Goal: Information Seeking & Learning: Learn about a topic

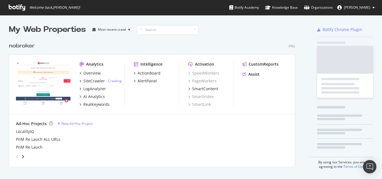
scroll to position [127, 287]
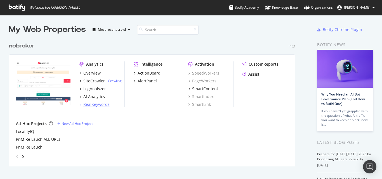
click at [101, 104] on div "RealKeywords" at bounding box center [96, 105] width 26 height 6
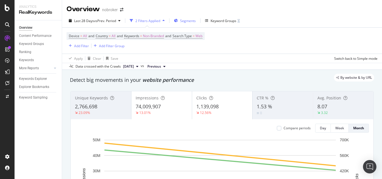
click at [188, 18] on span "Segments" at bounding box center [188, 20] width 16 height 5
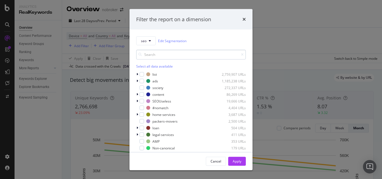
click at [162, 55] on input "modal" at bounding box center [191, 55] width 110 height 10
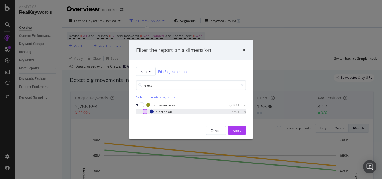
type input "elect"
click at [145, 111] on div "modal" at bounding box center [145, 112] width 4 height 4
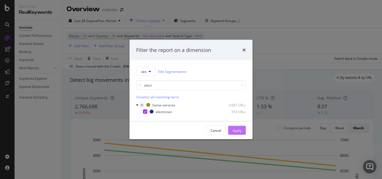
click at [236, 128] on div "Apply" at bounding box center [237, 130] width 9 height 5
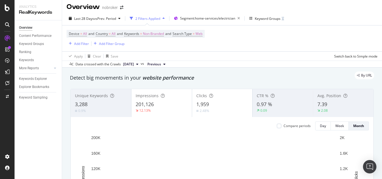
scroll to position [3, 0]
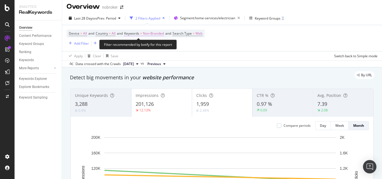
click at [160, 36] on span "Non-Branded" at bounding box center [153, 34] width 21 height 8
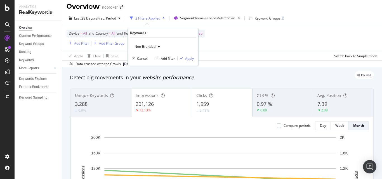
click at [148, 47] on span "Non-Branded" at bounding box center [143, 46] width 23 height 5
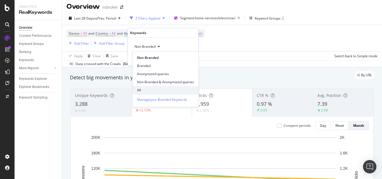
click at [149, 88] on span "All" at bounding box center [165, 90] width 57 height 5
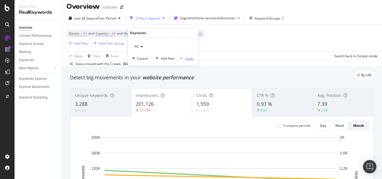
click at [185, 56] on div "Apply" at bounding box center [189, 58] width 9 height 5
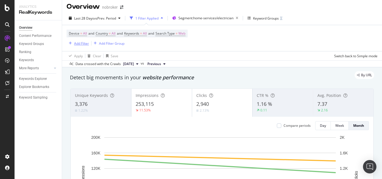
click at [85, 46] on div "Add Filter" at bounding box center [78, 43] width 22 height 6
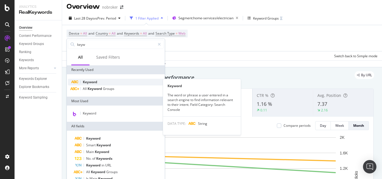
type input "keyw"
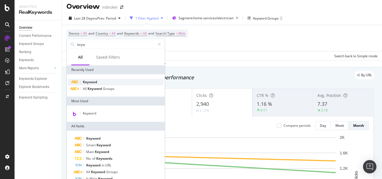
click at [103, 80] on div "Keyword" at bounding box center [116, 82] width 96 height 7
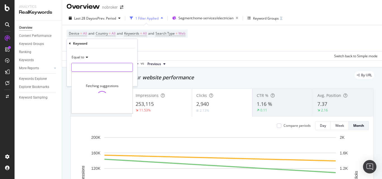
click at [102, 71] on input "text" at bounding box center [102, 67] width 61 height 9
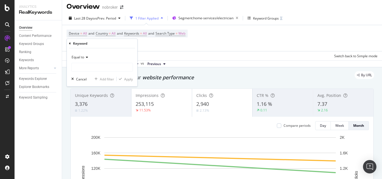
click at [83, 59] on span "Equal to" at bounding box center [78, 57] width 13 height 5
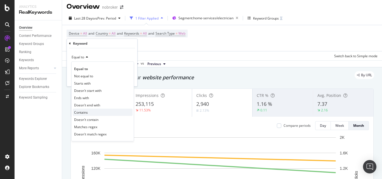
click at [88, 111] on span "Contains" at bounding box center [81, 112] width 14 height 5
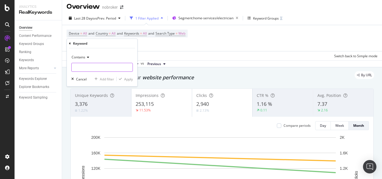
click at [94, 67] on input "text" at bounding box center [102, 67] width 61 height 9
type input "near"
click at [131, 79] on div "Apply" at bounding box center [128, 79] width 9 height 5
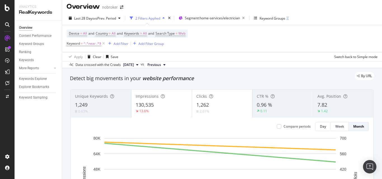
drag, startPoint x: 131, startPoint y: 79, endPoint x: 111, endPoint y: 78, distance: 19.9
click at [111, 78] on div "By URL" at bounding box center [219, 76] width 310 height 8
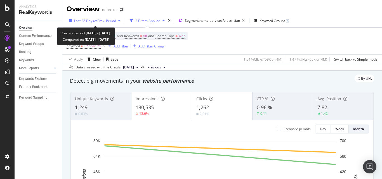
click at [104, 17] on div "Last 28 Days vs Prev. Period" at bounding box center [95, 21] width 56 height 8
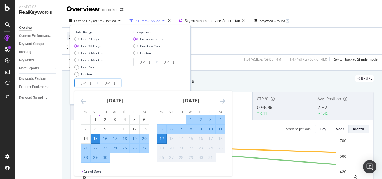
click at [92, 80] on input "[DATE]" at bounding box center [86, 83] width 22 height 8
click at [83, 102] on icon "Move backward to switch to the previous month." at bounding box center [84, 101] width 6 height 7
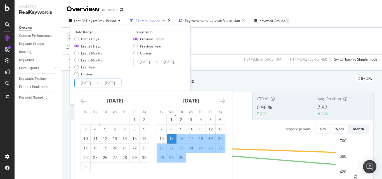
click at [83, 102] on icon "Move backward to switch to the previous month." at bounding box center [84, 101] width 6 height 7
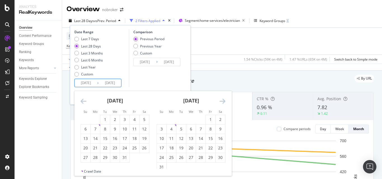
click at [83, 102] on icon "Move backward to switch to the previous month." at bounding box center [84, 101] width 6 height 7
click at [85, 100] on icon "Move backward to switch to the previous month." at bounding box center [84, 101] width 6 height 7
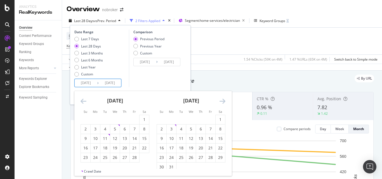
click at [83, 86] on input "[DATE]" at bounding box center [86, 83] width 22 height 8
type input "[DATE]"
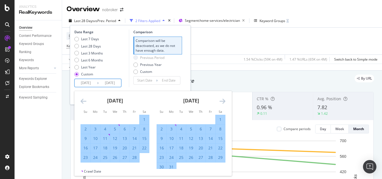
click at [88, 84] on input "2023/09/15" at bounding box center [86, 83] width 22 height 8
click at [137, 85] on div "Comparison Comparison will be deactivated, as we do not have enough data. Previ…" at bounding box center [155, 64] width 53 height 68
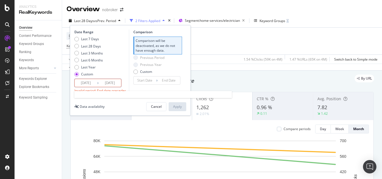
click at [82, 82] on input "2023/09/15" at bounding box center [86, 83] width 22 height 8
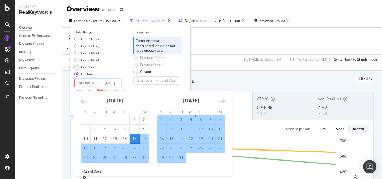
type input "2023/09/15"
type input "2022/01/16"
type input "[DATE]"
type input "2023/01/15"
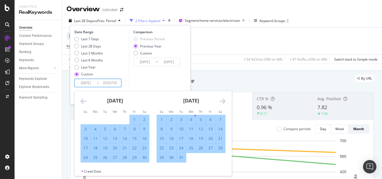
type input "[DATE]"
click at [89, 85] on input "2023/01/15" at bounding box center [86, 83] width 22 height 8
type input "2023/01/15"
type input "2022/10/16"
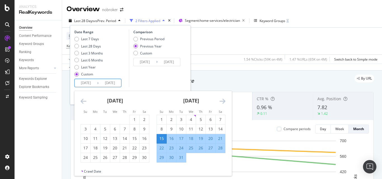
click at [93, 84] on input "[DATE]" at bounding box center [86, 83] width 22 height 8
type input "[DATE]"
type input "2022/10/02"
type input "2023/10/01"
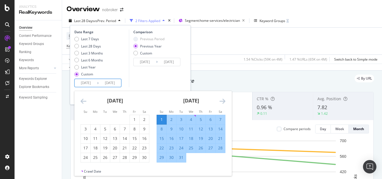
click at [130, 79] on div "Comparison Previous Period Previous Year Custom 2022/10/02 Navigate forward to …" at bounding box center [155, 59] width 53 height 58
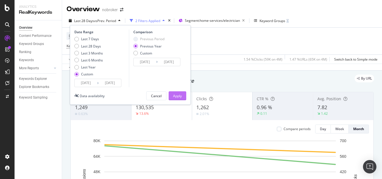
click at [174, 94] on div "Apply" at bounding box center [177, 96] width 9 height 5
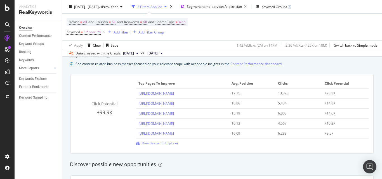
scroll to position [388, 0]
click at [167, 143] on span "Dive deeper in Explorer" at bounding box center [160, 143] width 37 height 5
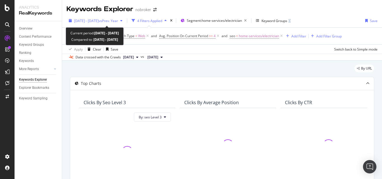
click at [118, 21] on span "vs Prev. Year" at bounding box center [108, 20] width 19 height 5
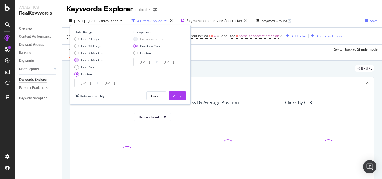
click at [80, 60] on div "Last 6 Months" at bounding box center [88, 60] width 29 height 5
type input "[DATE]"
click at [184, 96] on button "Apply" at bounding box center [178, 96] width 18 height 9
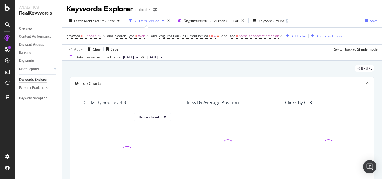
click at [218, 34] on icon at bounding box center [218, 36] width 5 height 6
drag, startPoint x: 233, startPoint y: 71, endPoint x: 258, endPoint y: 82, distance: 27.3
click at [253, 72] on div "By URL" at bounding box center [222, 71] width 305 height 12
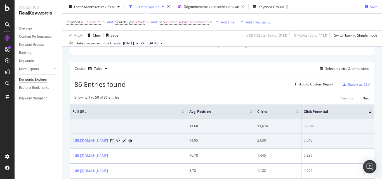
scroll to position [138, 0]
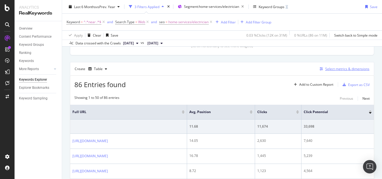
click at [321, 68] on div "button" at bounding box center [322, 68] width 8 height 3
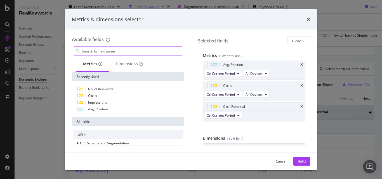
click at [155, 55] on div "modal" at bounding box center [128, 51] width 110 height 9
click at [147, 52] on input "modal" at bounding box center [132, 51] width 101 height 8
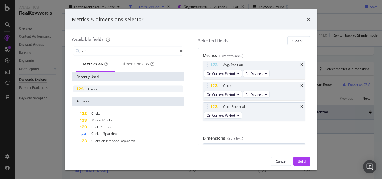
click at [127, 90] on div "Clicks" at bounding box center [128, 89] width 110 height 7
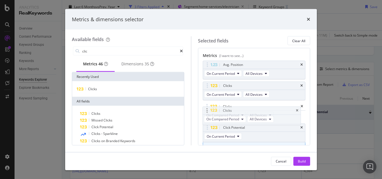
drag, startPoint x: 207, startPoint y: 130, endPoint x: 206, endPoint y: 112, distance: 17.6
click at [206, 112] on body "Analytics RealKeywords Overview Content Performance Keyword Groups Ranking Keyw…" at bounding box center [191, 89] width 382 height 179
click at [298, 130] on div "Click Potential" at bounding box center [254, 128] width 102 height 8
click at [301, 128] on icon "times" at bounding box center [302, 127] width 3 height 3
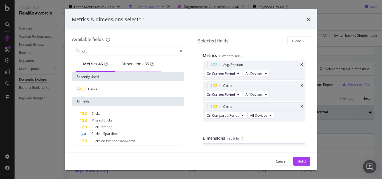
click at [142, 64] on div "Dimensions 35" at bounding box center [137, 64] width 33 height 6
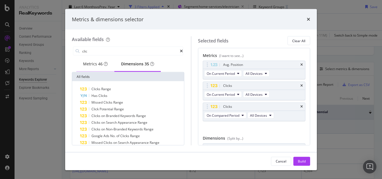
click at [80, 65] on div "Metrics 46" at bounding box center [95, 64] width 38 height 15
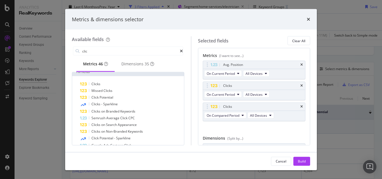
scroll to position [48, 0]
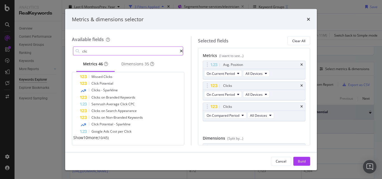
click at [110, 53] on input "clic" at bounding box center [131, 51] width 98 height 8
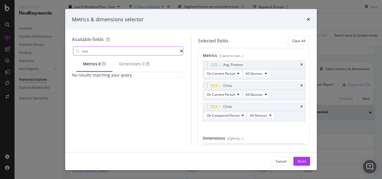
scroll to position [0, 0]
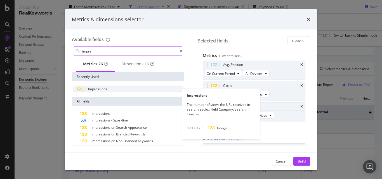
type input "impre"
click at [106, 90] on span "Impressions" at bounding box center [97, 89] width 19 height 5
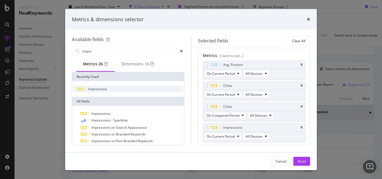
click at [106, 90] on span "Impressions" at bounding box center [97, 89] width 19 height 5
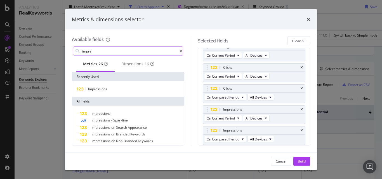
click at [114, 48] on input "impre" at bounding box center [131, 51] width 98 height 8
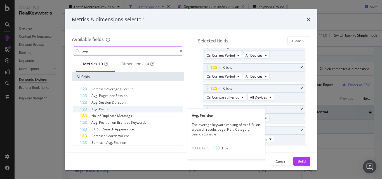
type input "ave"
click at [110, 111] on span "Position" at bounding box center [105, 109] width 12 height 5
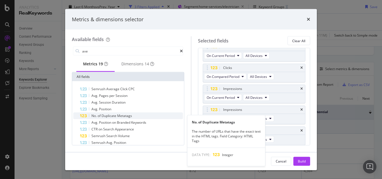
scroll to position [39, 0]
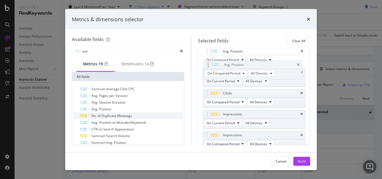
drag, startPoint x: 206, startPoint y: 130, endPoint x: 207, endPoint y: 64, distance: 65.8
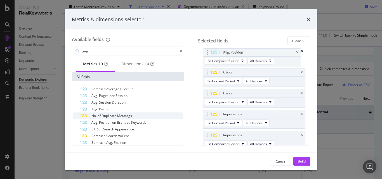
click at [207, 64] on body "Analytics RealKeywords Overview Content Performance Keyword Groups Ranking Keyw…" at bounding box center [191, 89] width 382 height 179
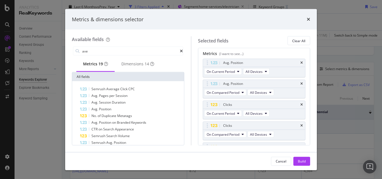
scroll to position [0, 0]
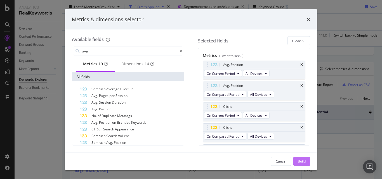
click at [297, 160] on button "Build" at bounding box center [302, 161] width 17 height 9
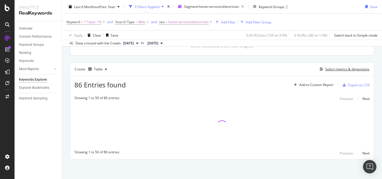
scroll to position [138, 0]
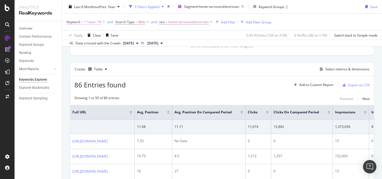
click at [92, 24] on span "^.*near .*$" at bounding box center [93, 22] width 18 height 8
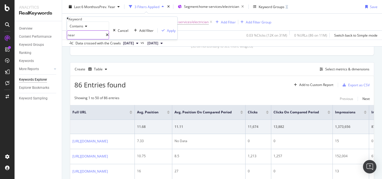
click at [88, 39] on input "near" at bounding box center [86, 35] width 39 height 8
paste input "electrician near me"
type input "electrician near me"
click at [167, 33] on div "Apply" at bounding box center [171, 30] width 9 height 5
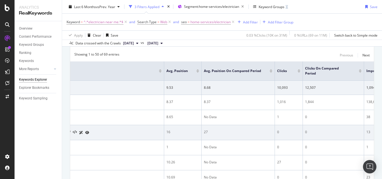
scroll to position [0, 43]
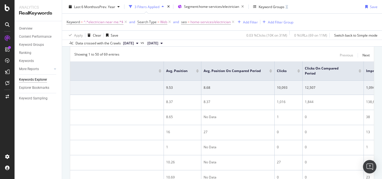
click at [298, 72] on div at bounding box center [299, 71] width 3 height 1
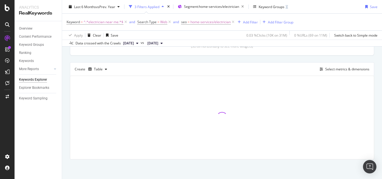
scroll to position [138, 0]
click at [287, 107] on div at bounding box center [222, 117] width 304 height 83
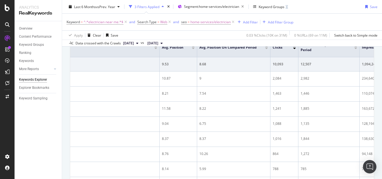
scroll to position [196, 0]
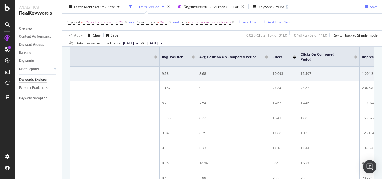
click at [356, 59] on div "Clicks On Compared Period" at bounding box center [329, 57] width 57 height 10
click at [355, 59] on div at bounding box center [356, 57] width 3 height 1
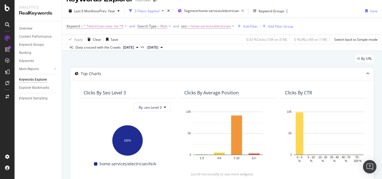
scroll to position [11, 0]
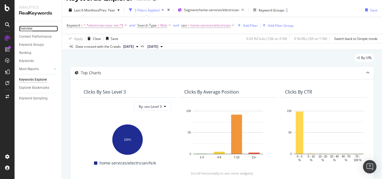
click at [27, 29] on div "Overview" at bounding box center [25, 29] width 13 height 6
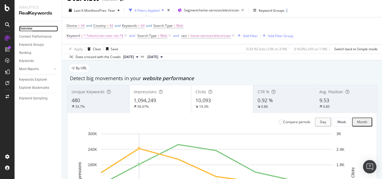
scroll to position [10, 0]
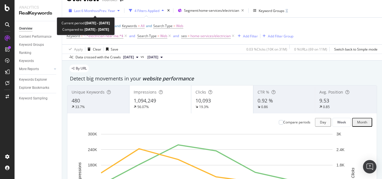
click at [92, 8] on span "Last 6 Months" at bounding box center [85, 10] width 22 height 5
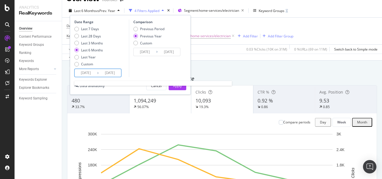
click at [86, 73] on input "[DATE]" at bounding box center [86, 73] width 22 height 8
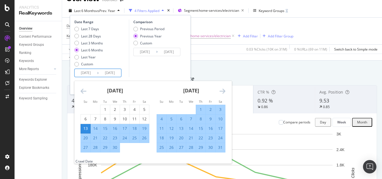
click at [83, 72] on input "[DATE]" at bounding box center [86, 73] width 22 height 8
type input "[DATE]"
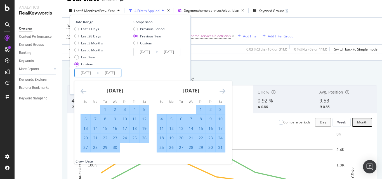
click at [88, 74] on input "[DATE]" at bounding box center [86, 73] width 22 height 8
type input "[DATE]"
click at [92, 72] on input "[DATE]" at bounding box center [86, 73] width 22 height 8
type input "[DATE]"
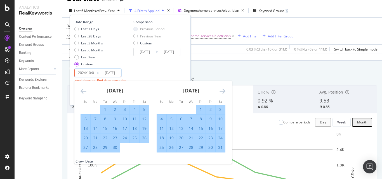
type input "[DATE]"
click at [134, 67] on div "Comparison Previous Period Previous Year Custom [DATE] Navigate forward to inte…" at bounding box center [155, 49] width 53 height 58
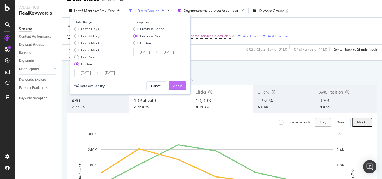
click at [177, 83] on div "Apply" at bounding box center [177, 86] width 9 height 8
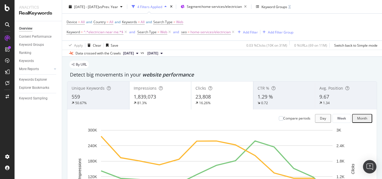
scroll to position [8, 0]
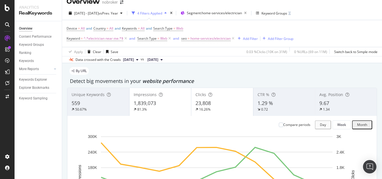
click at [320, 94] on span "Avg. Position" at bounding box center [332, 94] width 24 height 5
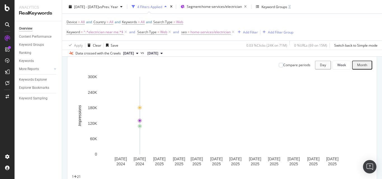
scroll to position [0, 0]
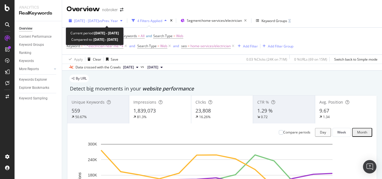
click at [94, 21] on span "[DATE] - [DATE]" at bounding box center [86, 20] width 25 height 5
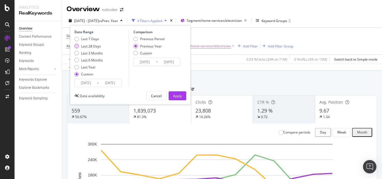
click at [78, 48] on div "Last 28 Days" at bounding box center [76, 46] width 4 height 4
type input "[DATE]"
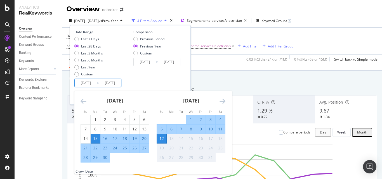
click at [89, 83] on input "[DATE]" at bounding box center [86, 83] width 22 height 8
click at [97, 117] on div "1" at bounding box center [96, 120] width 10 height 6
type input "[DATE]"
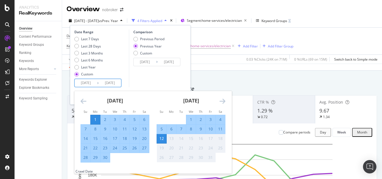
click at [106, 155] on div "30" at bounding box center [105, 158] width 10 height 6
type input "[DATE]"
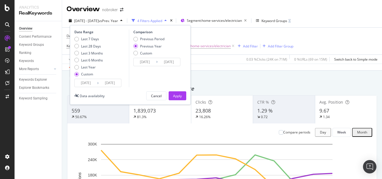
drag, startPoint x: 136, startPoint y: 55, endPoint x: 141, endPoint y: 62, distance: 8.9
click at [141, 62] on div "Comparison Previous Period Previous Year Custom [DATE] Navigate forward to inte…" at bounding box center [155, 59] width 53 height 58
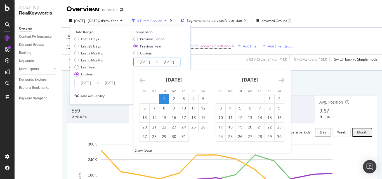
click at [141, 62] on input "[DATE]" at bounding box center [145, 62] width 22 height 8
click at [164, 98] on div "1" at bounding box center [165, 99] width 10 height 6
type input "[DATE]"
click at [181, 137] on div "31" at bounding box center [184, 137] width 10 height 6
type input "[DATE]"
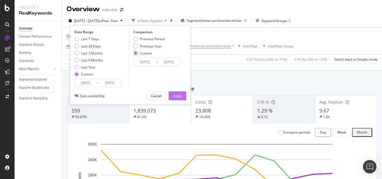
click at [181, 97] on div "Apply" at bounding box center [177, 96] width 9 height 5
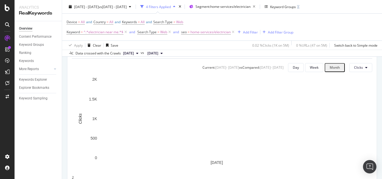
scroll to position [227, 0]
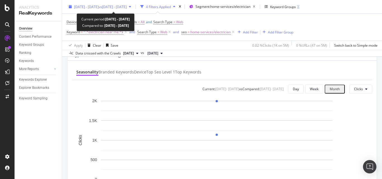
click at [123, 9] on span "vs [DATE] - [DATE]" at bounding box center [113, 6] width 28 height 5
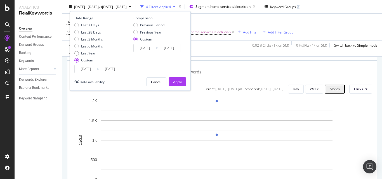
click at [146, 49] on input "[DATE]" at bounding box center [145, 48] width 22 height 8
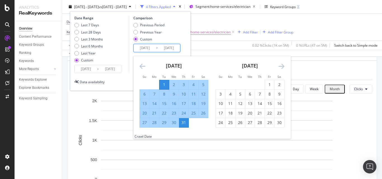
click at [128, 54] on div "Date Range Last 7 Days Last 28 Days Last 3 Months Last 6 Months Last Year Custo…" at bounding box center [130, 45] width 112 height 58
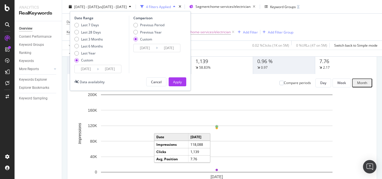
scroll to position [0, 0]
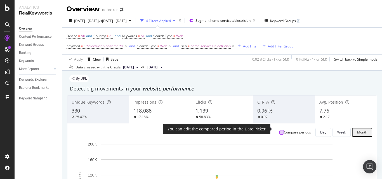
click at [280, 130] on div at bounding box center [282, 132] width 4 height 4
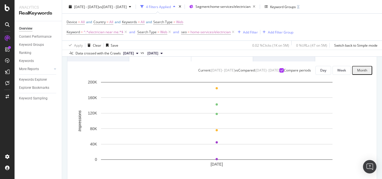
scroll to position [62, 0]
